Goal: Check status: Check status

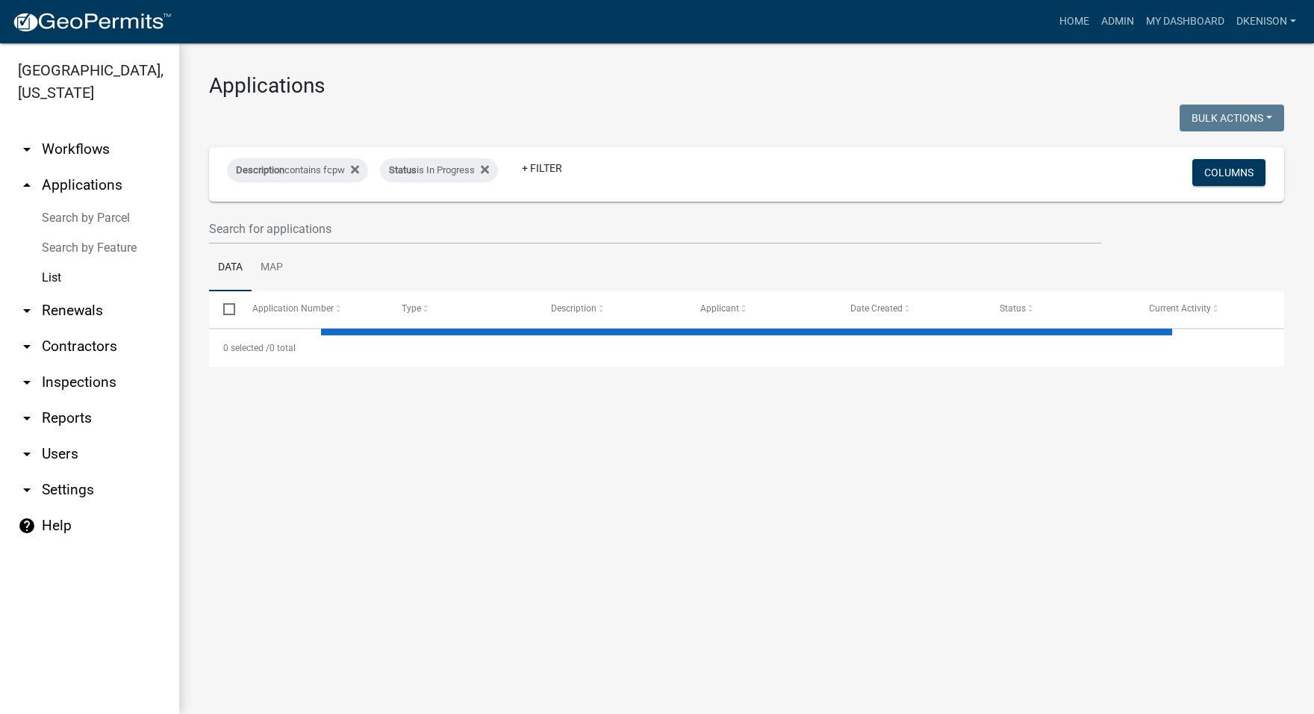
select select "3: 100"
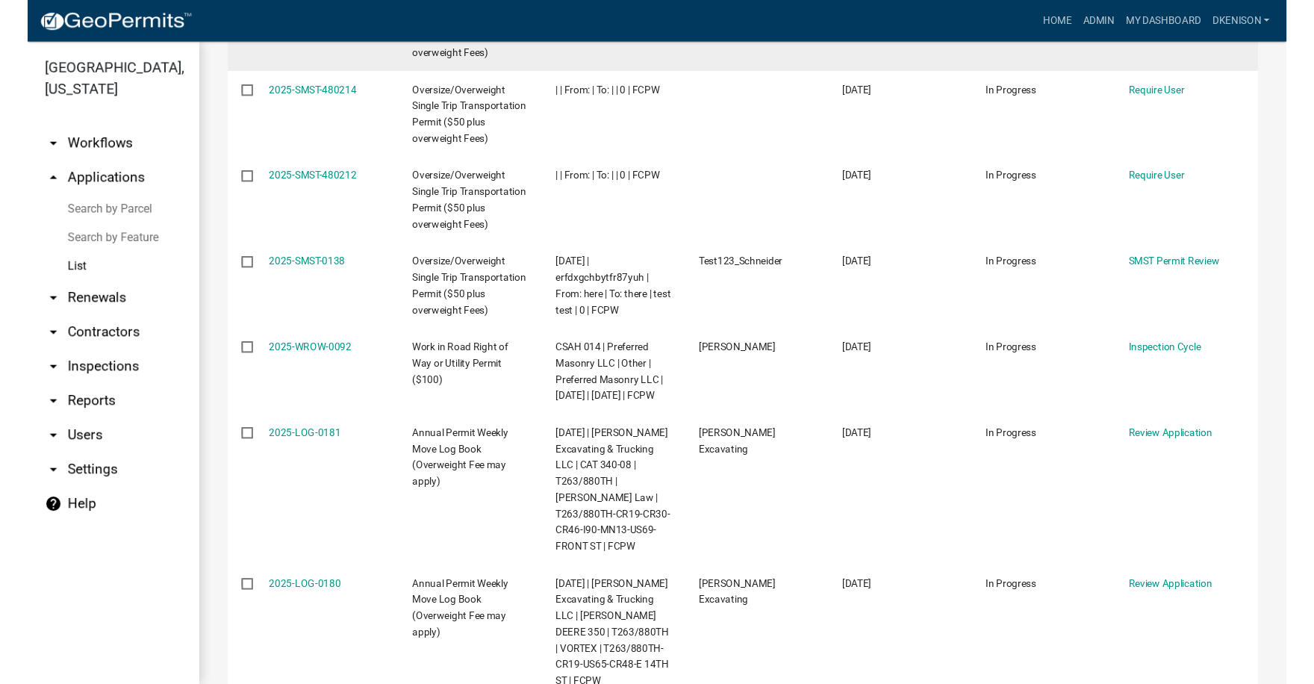
scroll to position [597, 0]
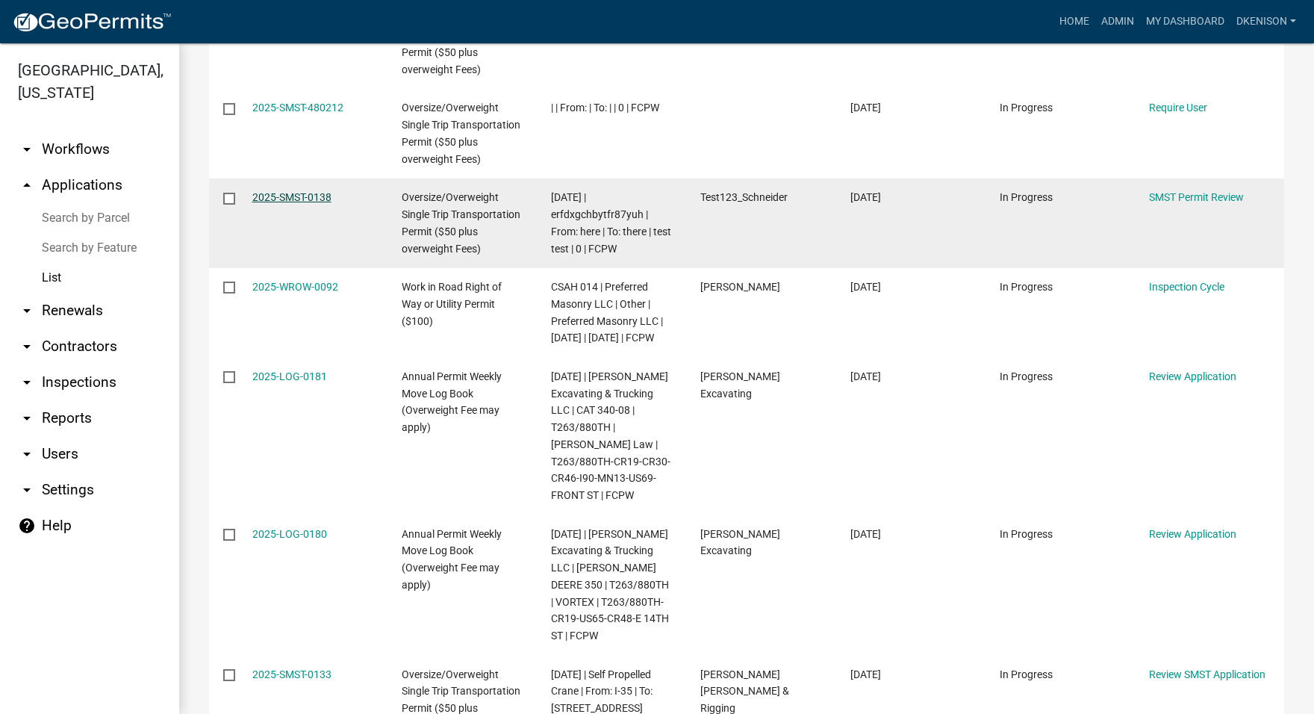
click at [286, 196] on link "2025-SMST-0138" at bounding box center [291, 197] width 79 height 12
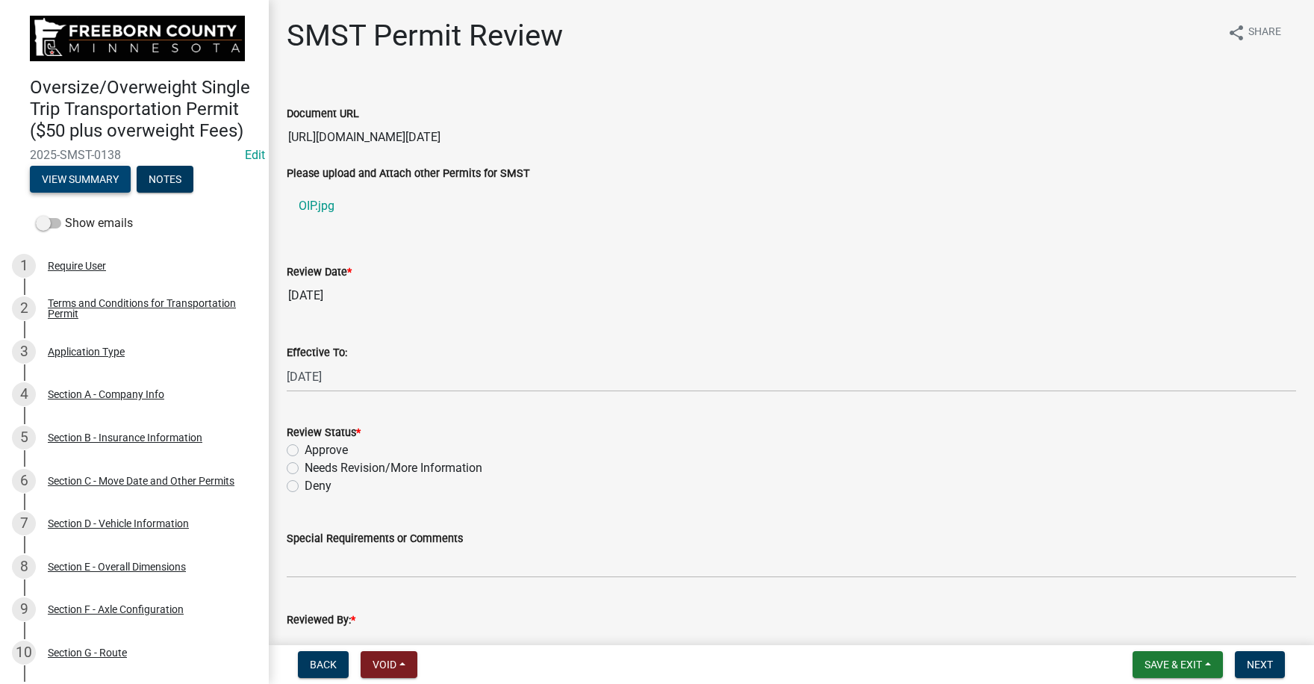
click at [78, 193] on button "View Summary" at bounding box center [80, 179] width 101 height 27
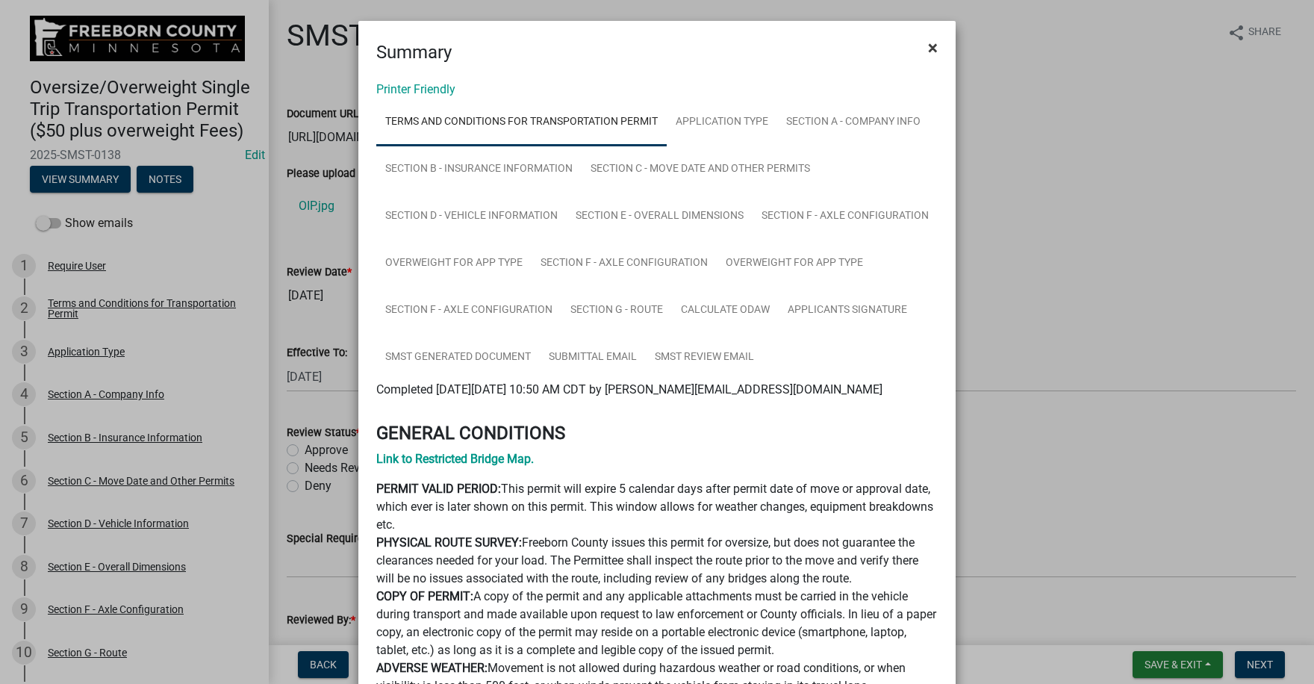
click at [928, 49] on span "×" at bounding box center [933, 47] width 10 height 21
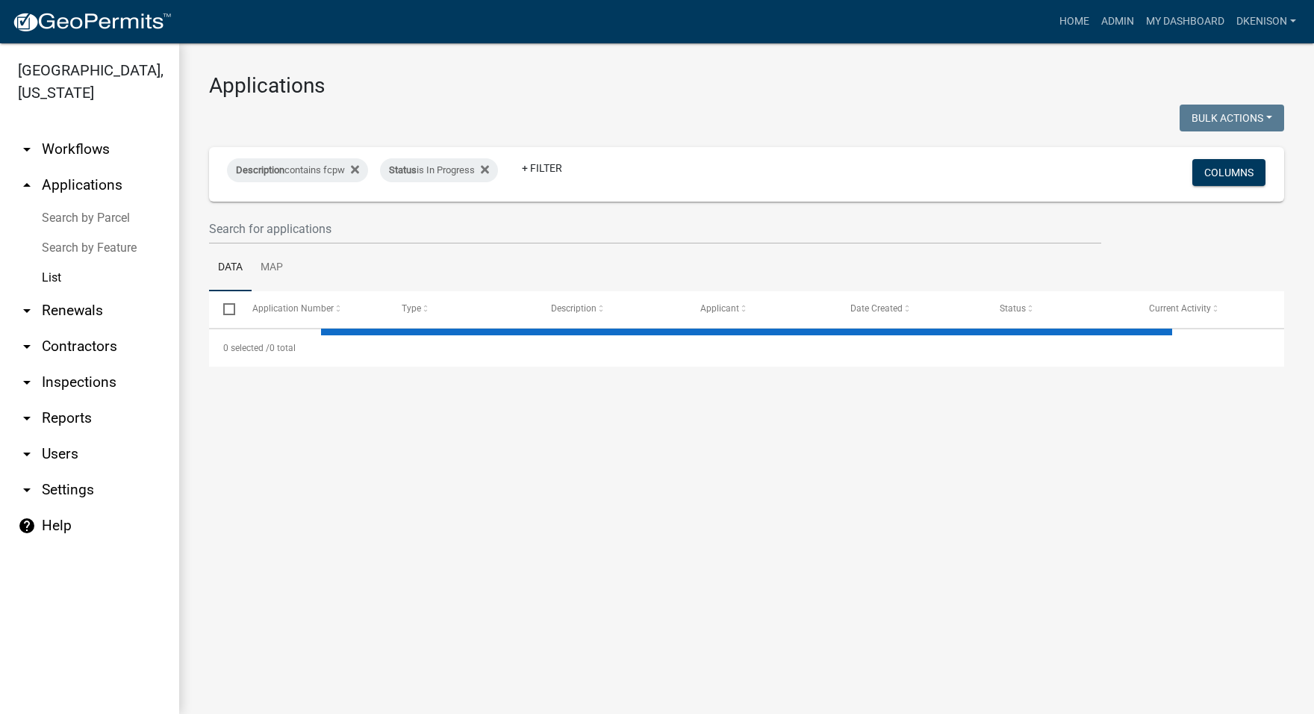
select select "3: 100"
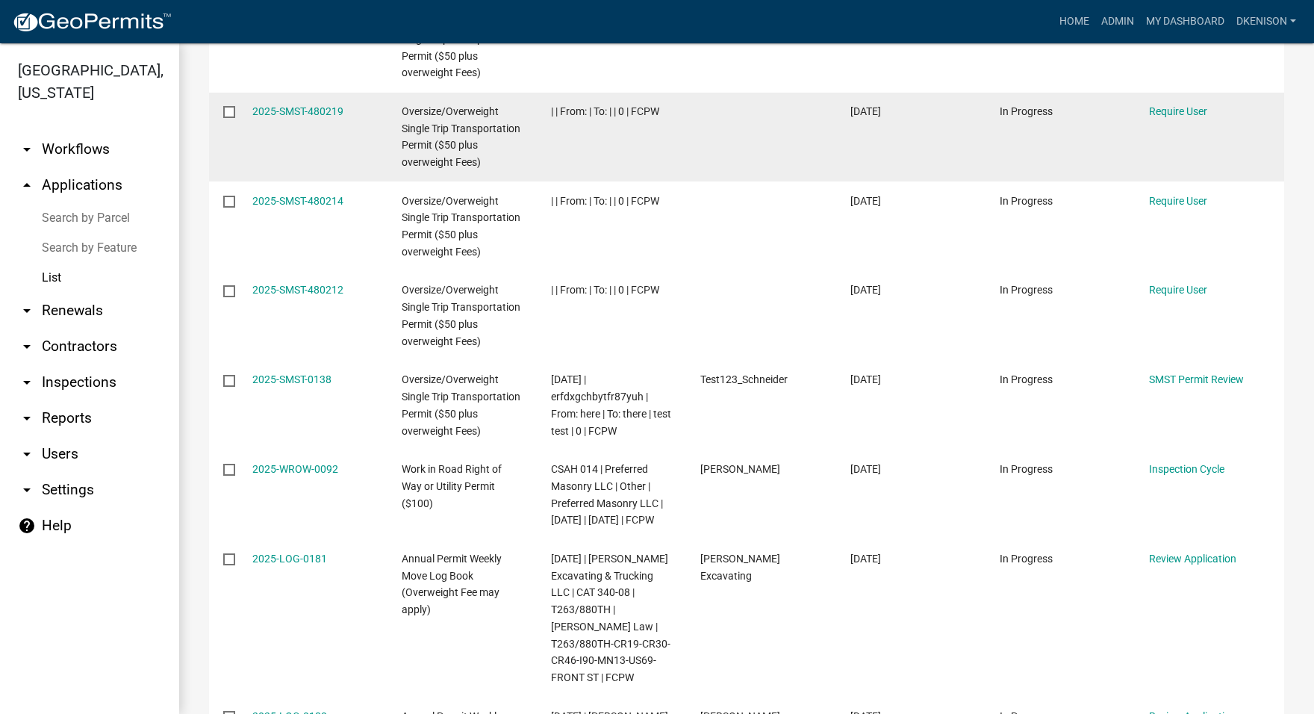
scroll to position [448, 0]
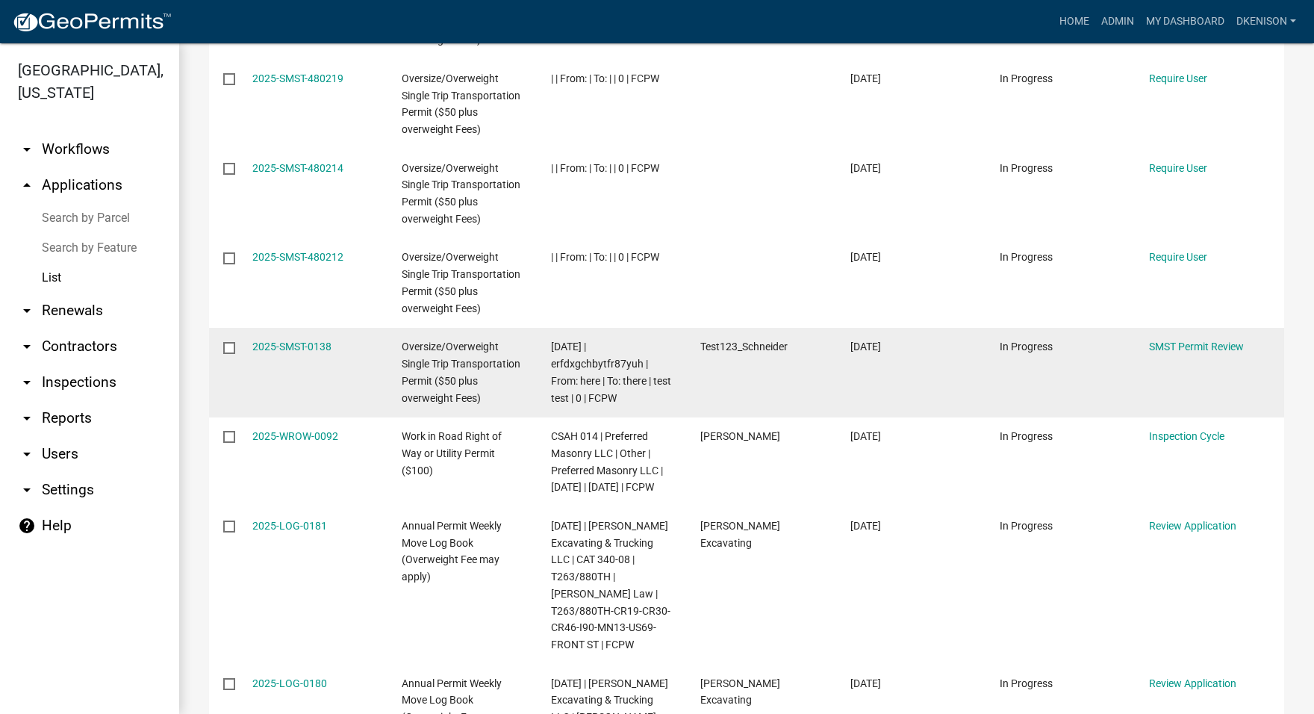
click at [228, 348] on input "checkbox" at bounding box center [228, 347] width 10 height 10
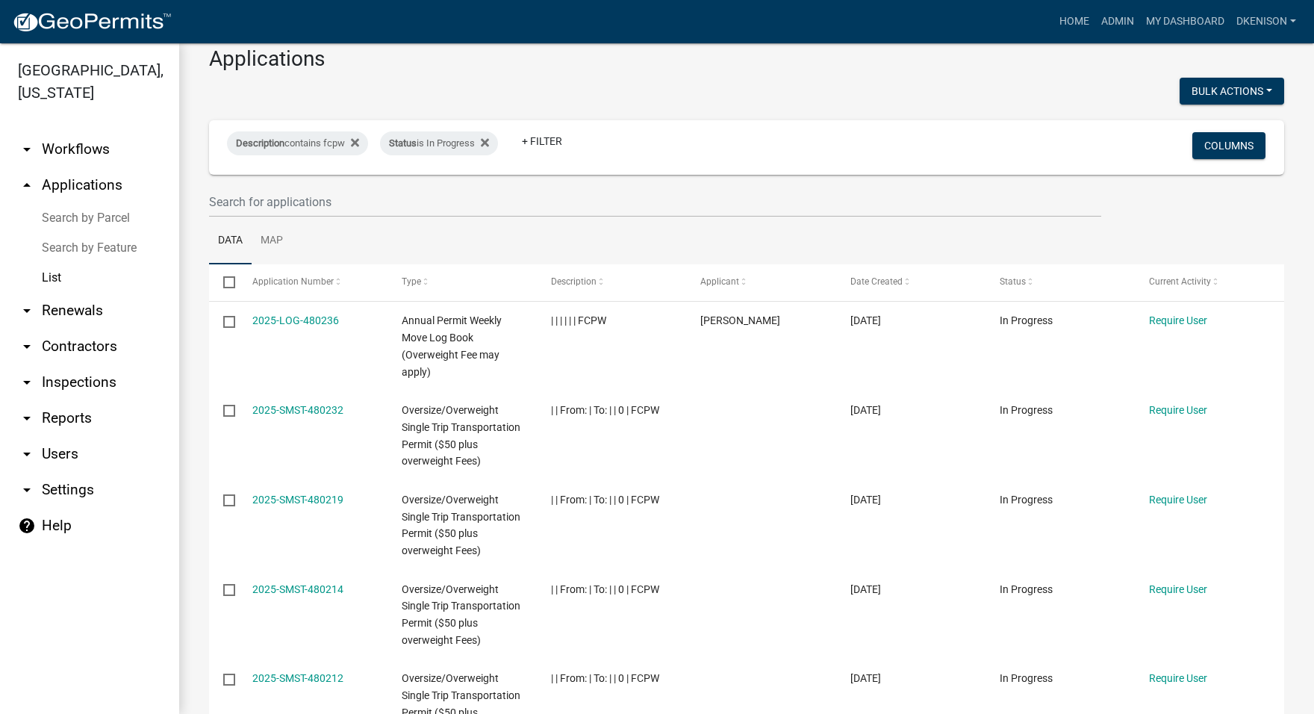
scroll to position [0, 0]
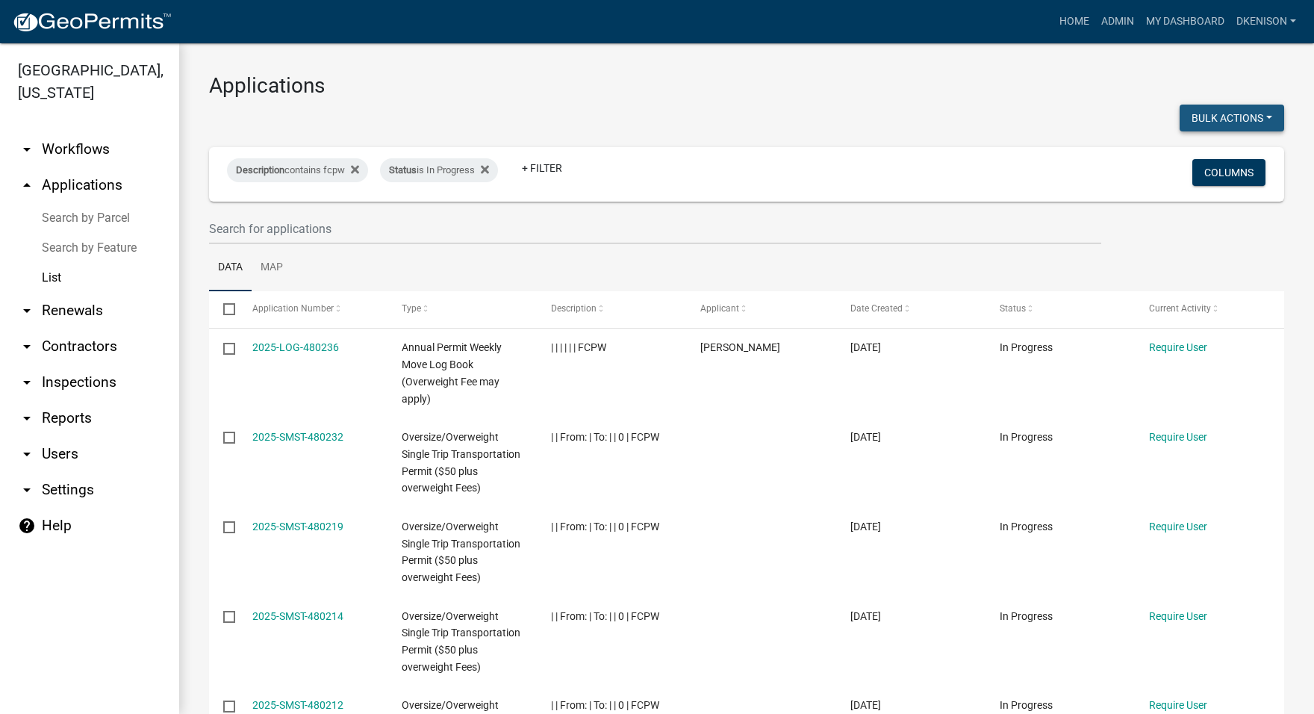
click at [1255, 119] on button "Bulk Actions" at bounding box center [1232, 118] width 105 height 27
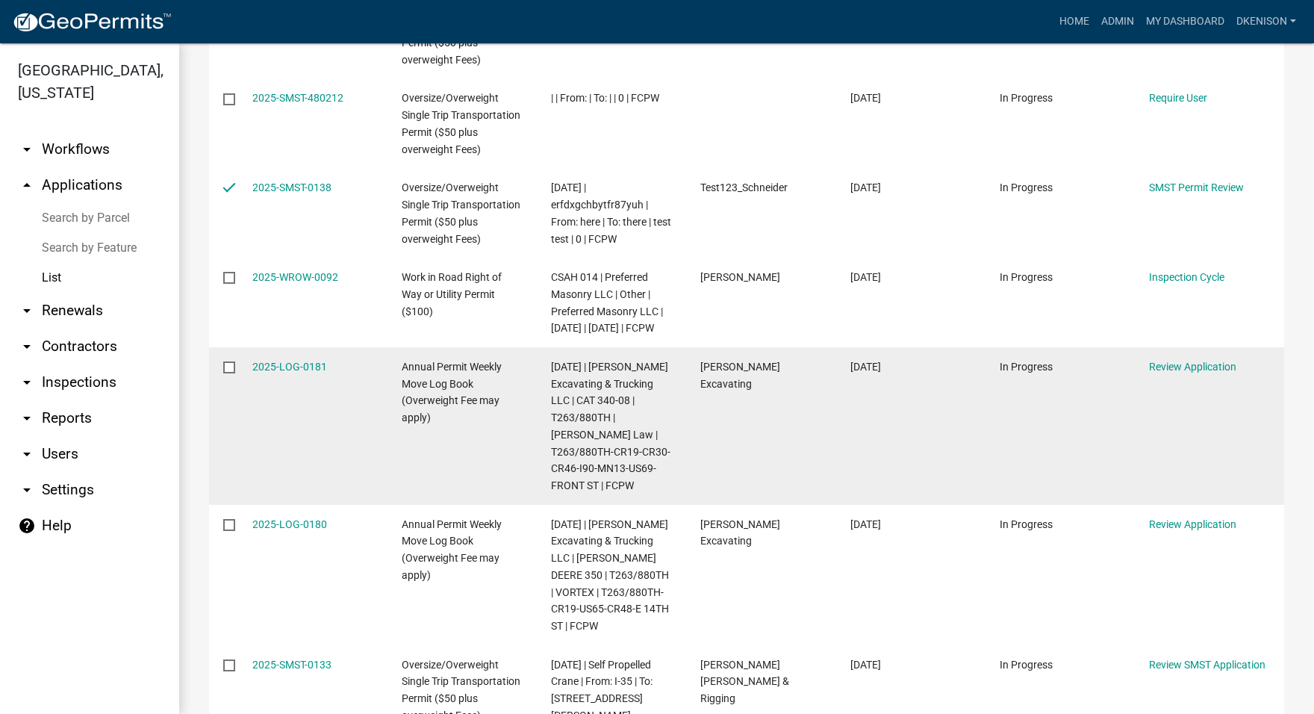
scroll to position [672, 0]
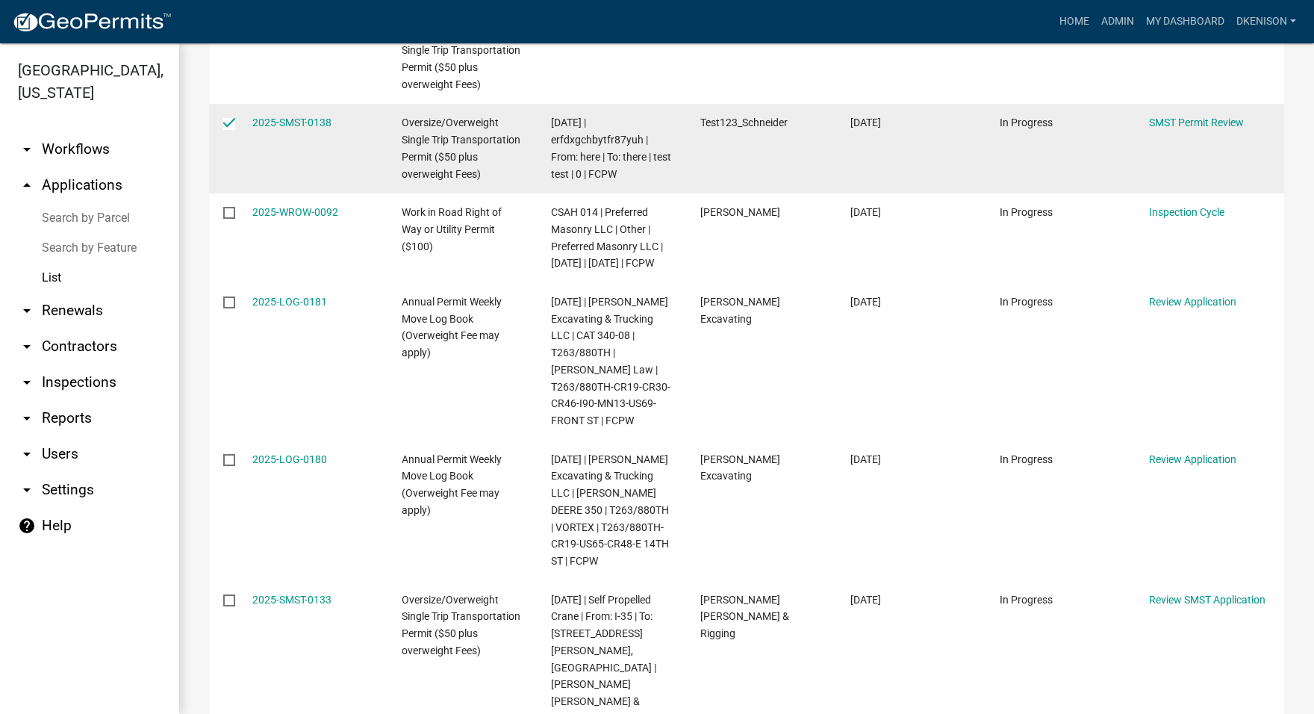
click at [228, 123] on input "checkbox" at bounding box center [228, 123] width 10 height 10
checkbox input "false"
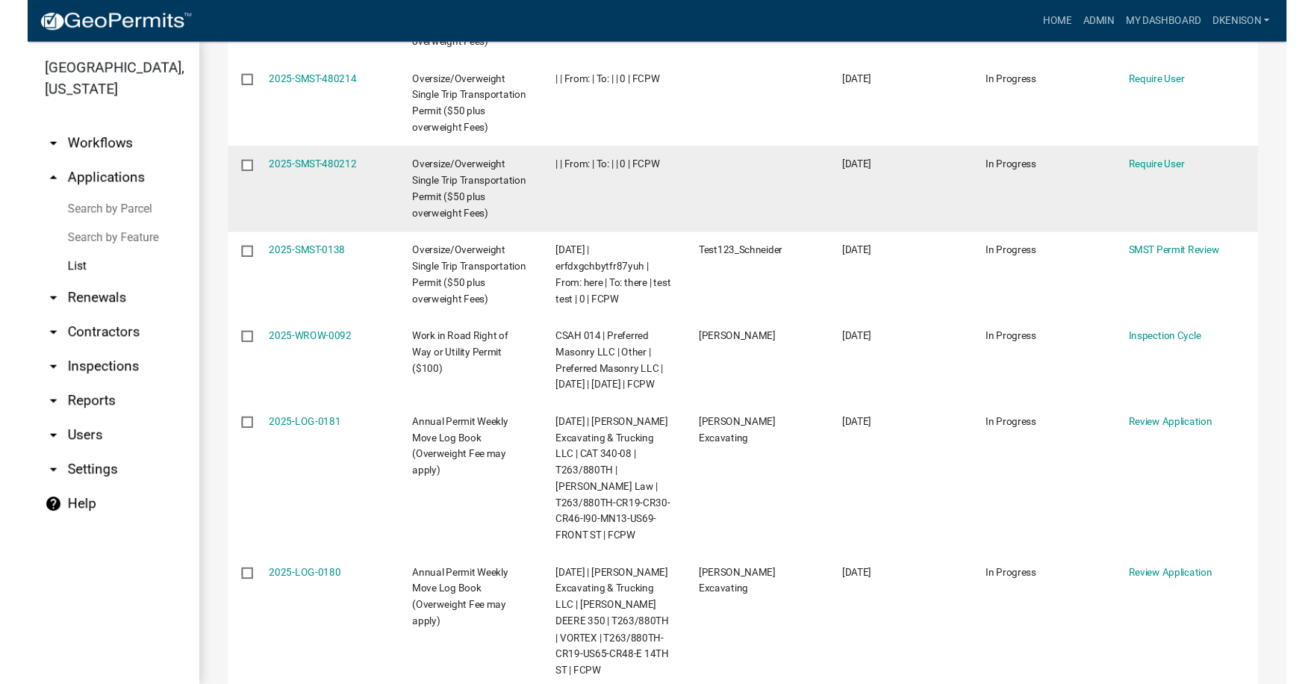
scroll to position [523, 0]
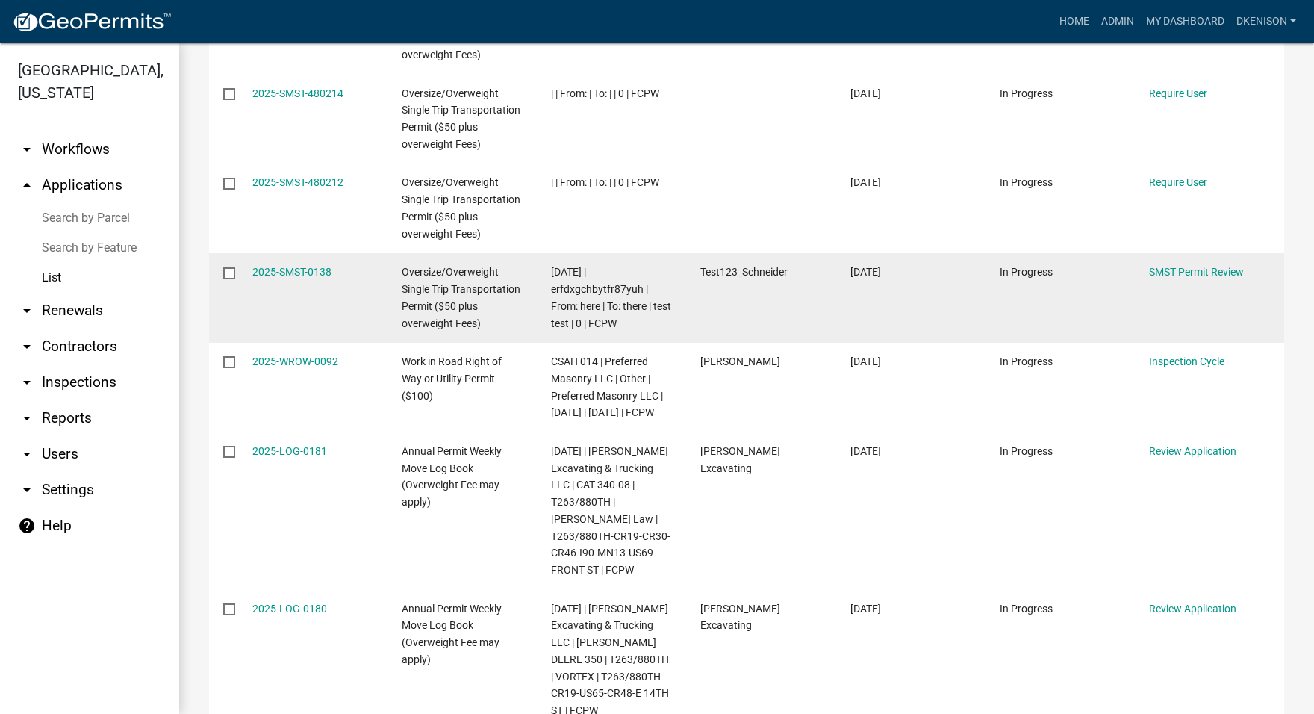
click at [373, 296] on datatable-body-cell "2025-SMST-0138" at bounding box center [311, 298] width 149 height 90
click at [295, 272] on link "2025-SMST-0138" at bounding box center [291, 272] width 79 height 12
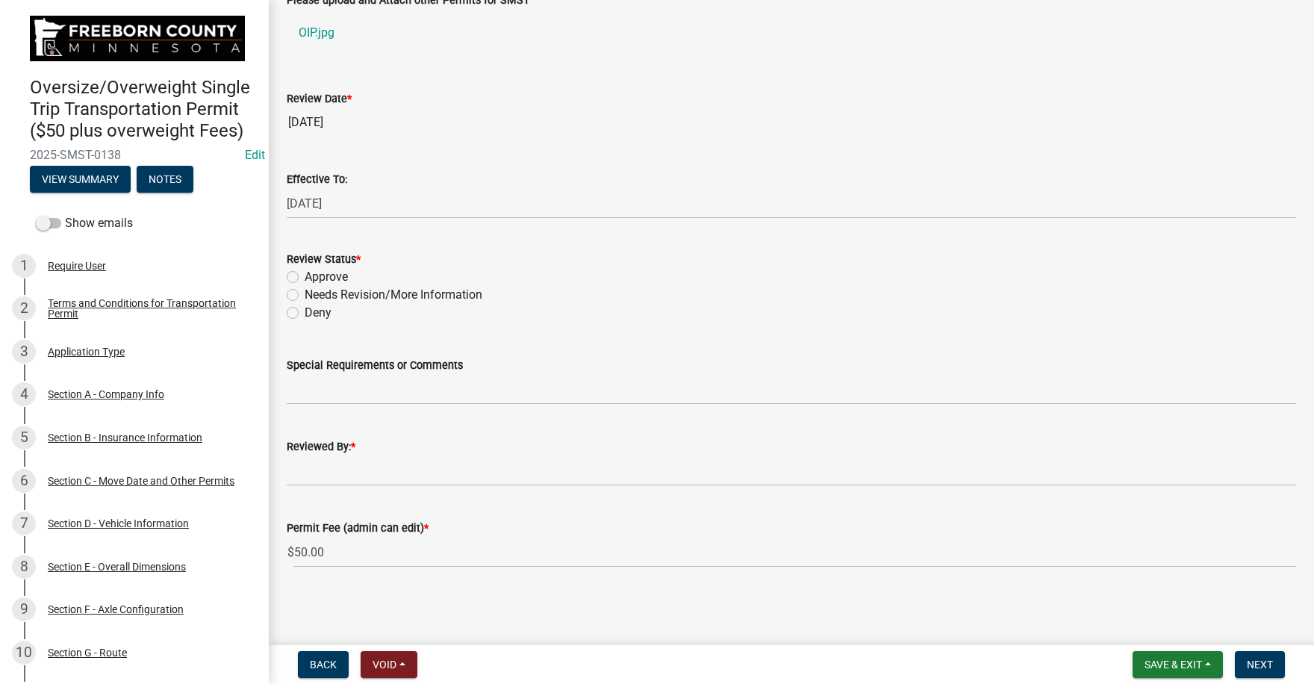
scroll to position [24, 0]
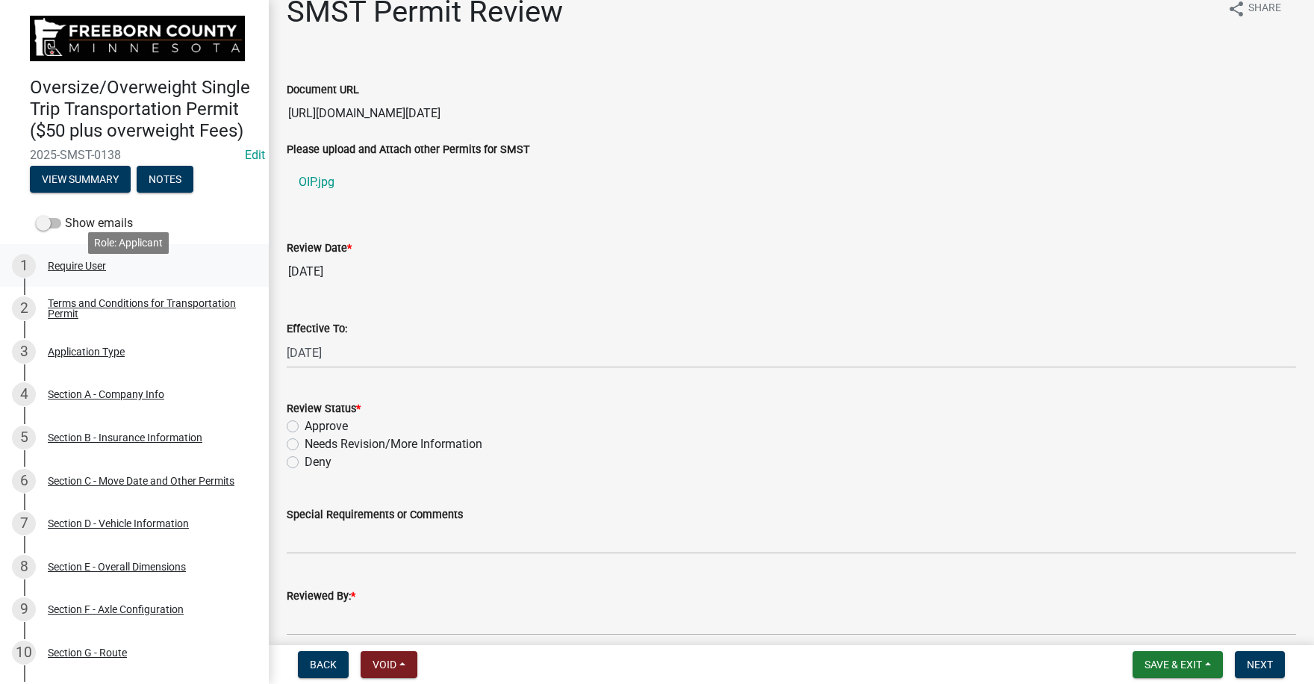
click at [69, 271] on div "Require User" at bounding box center [77, 266] width 58 height 10
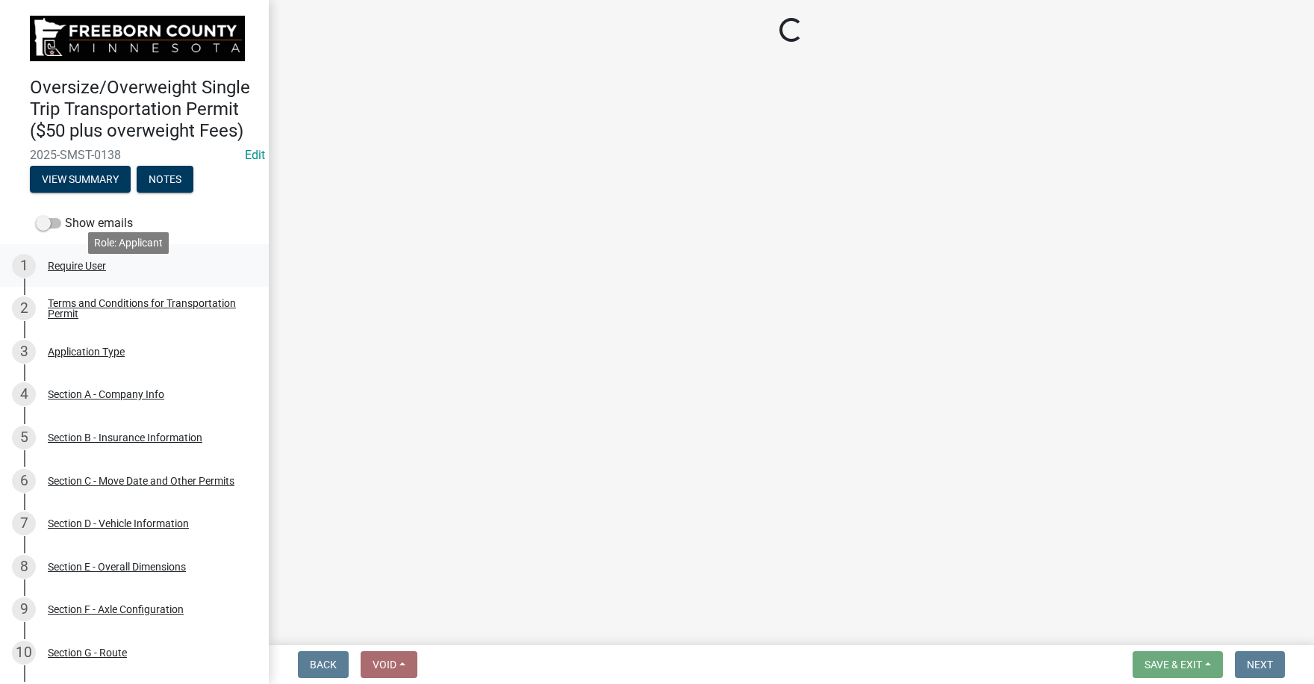
scroll to position [0, 0]
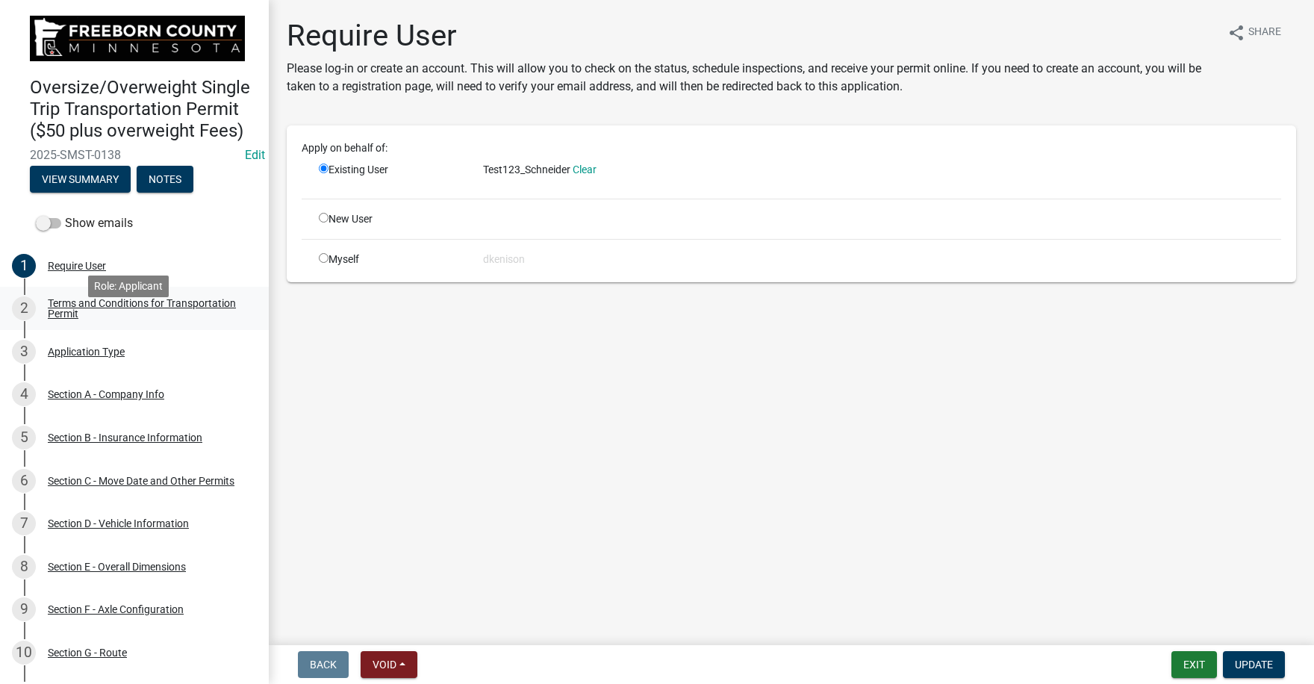
click at [84, 319] on div "Terms and Conditions for Transportation Permit" at bounding box center [146, 308] width 197 height 21
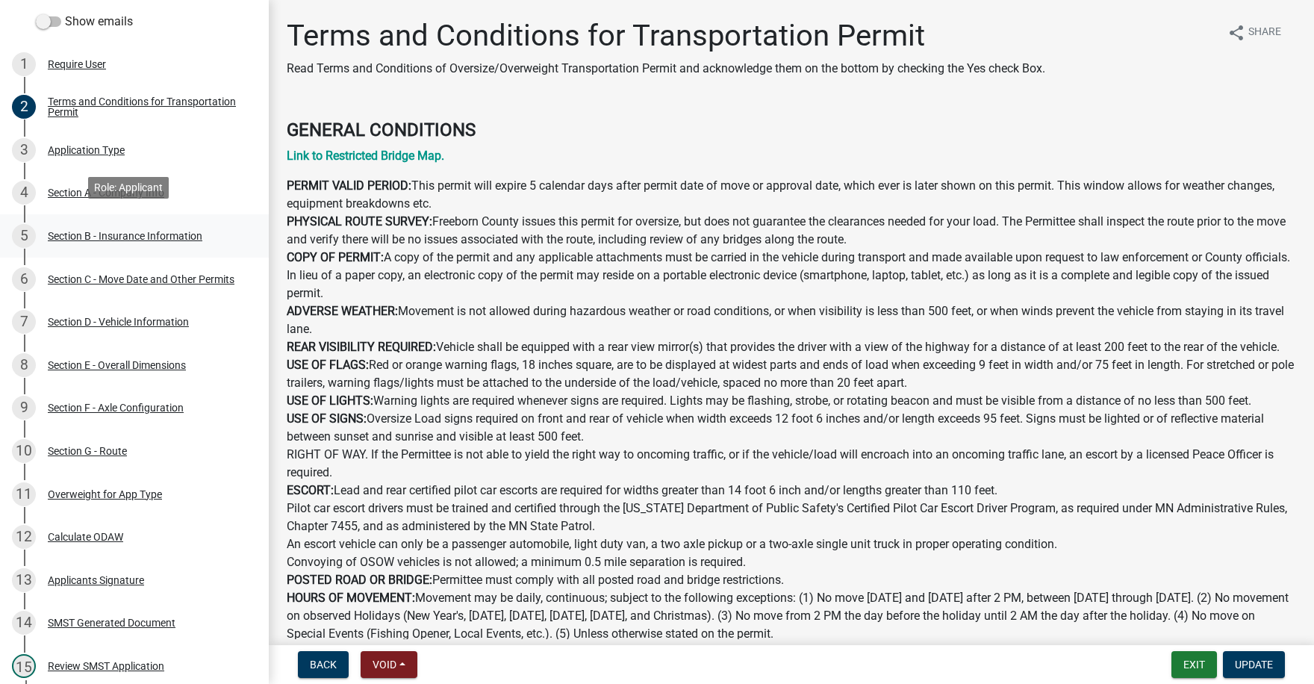
scroll to position [299, 0]
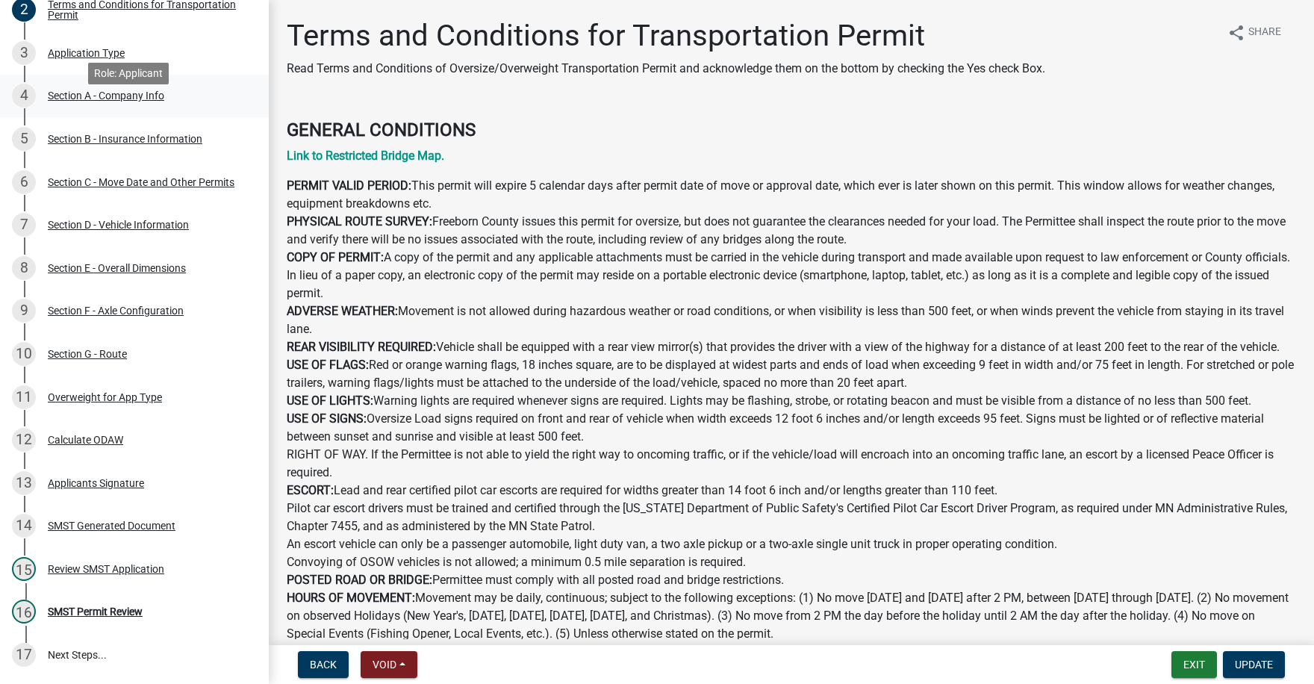
click at [92, 101] on div "Section A - Company Info" at bounding box center [106, 95] width 116 height 10
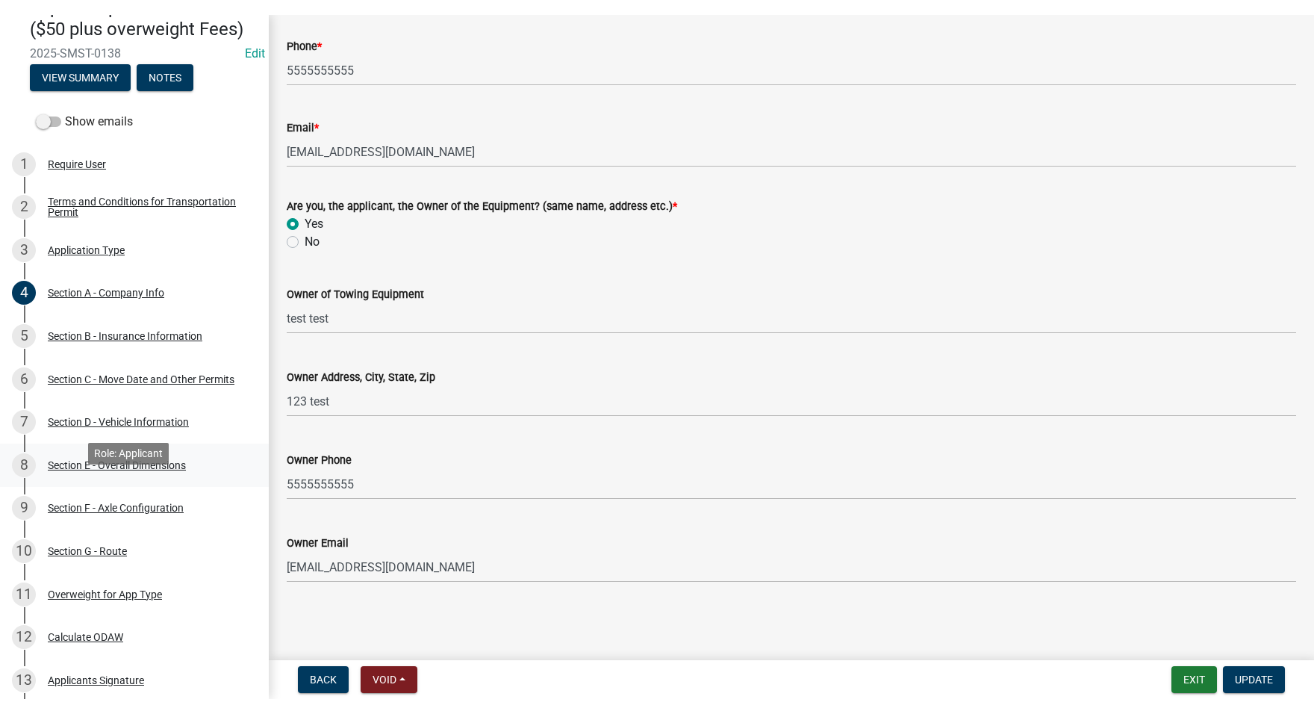
scroll to position [0, 0]
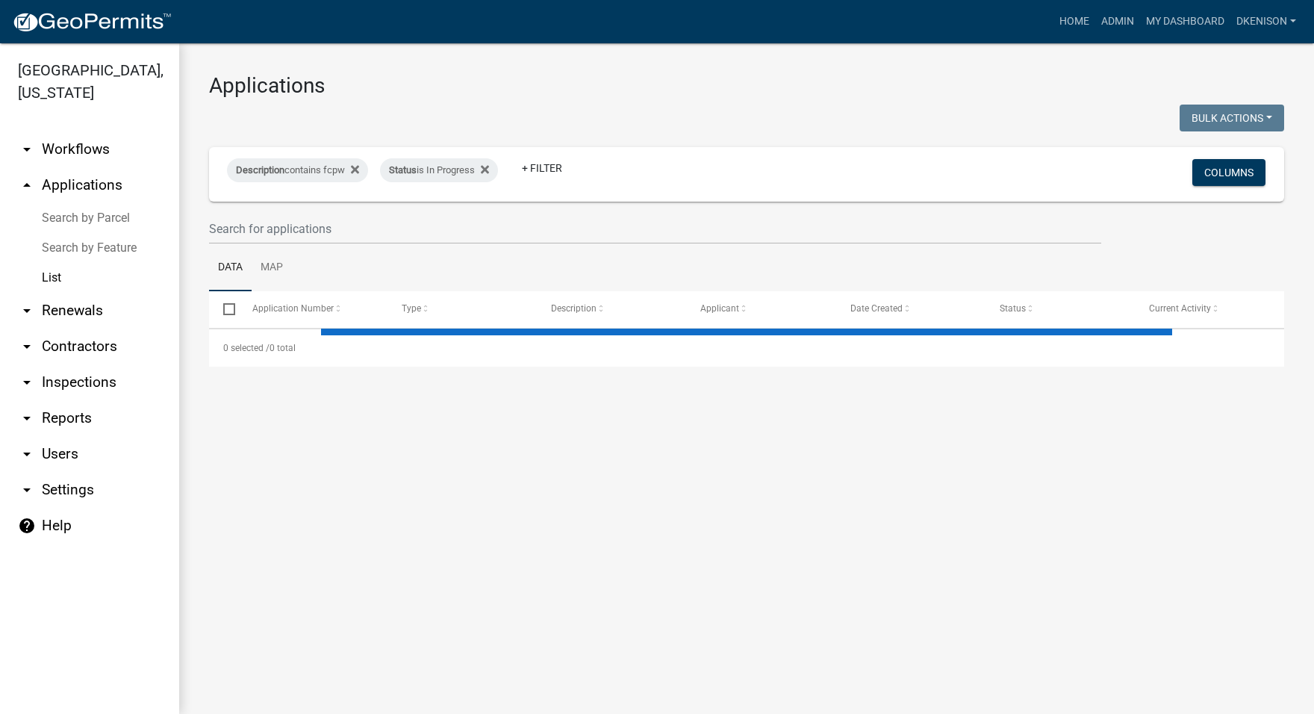
select select "3: 100"
